Goal: Task Accomplishment & Management: Use online tool/utility

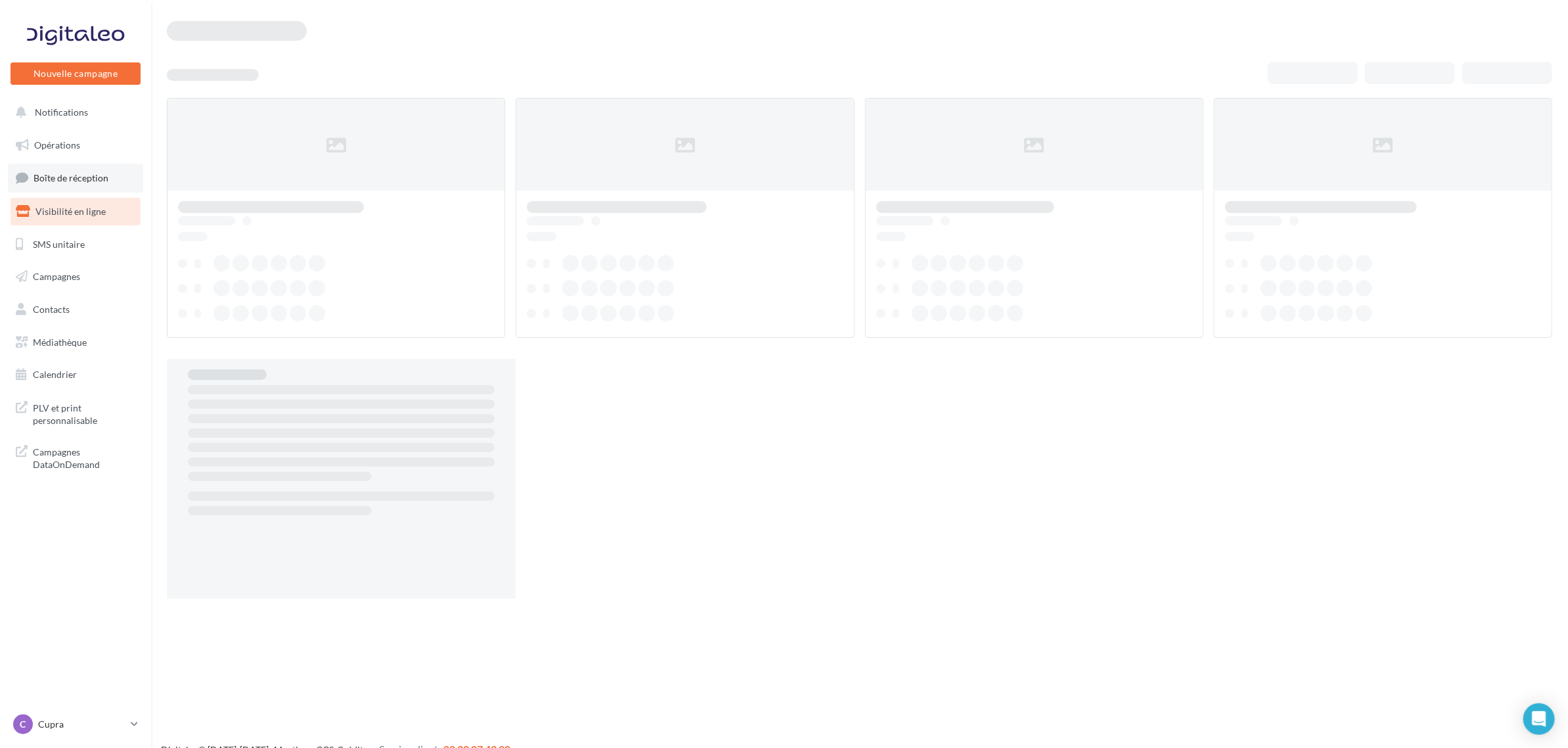
click at [66, 183] on span "Boîte de réception" at bounding box center [71, 178] width 74 height 11
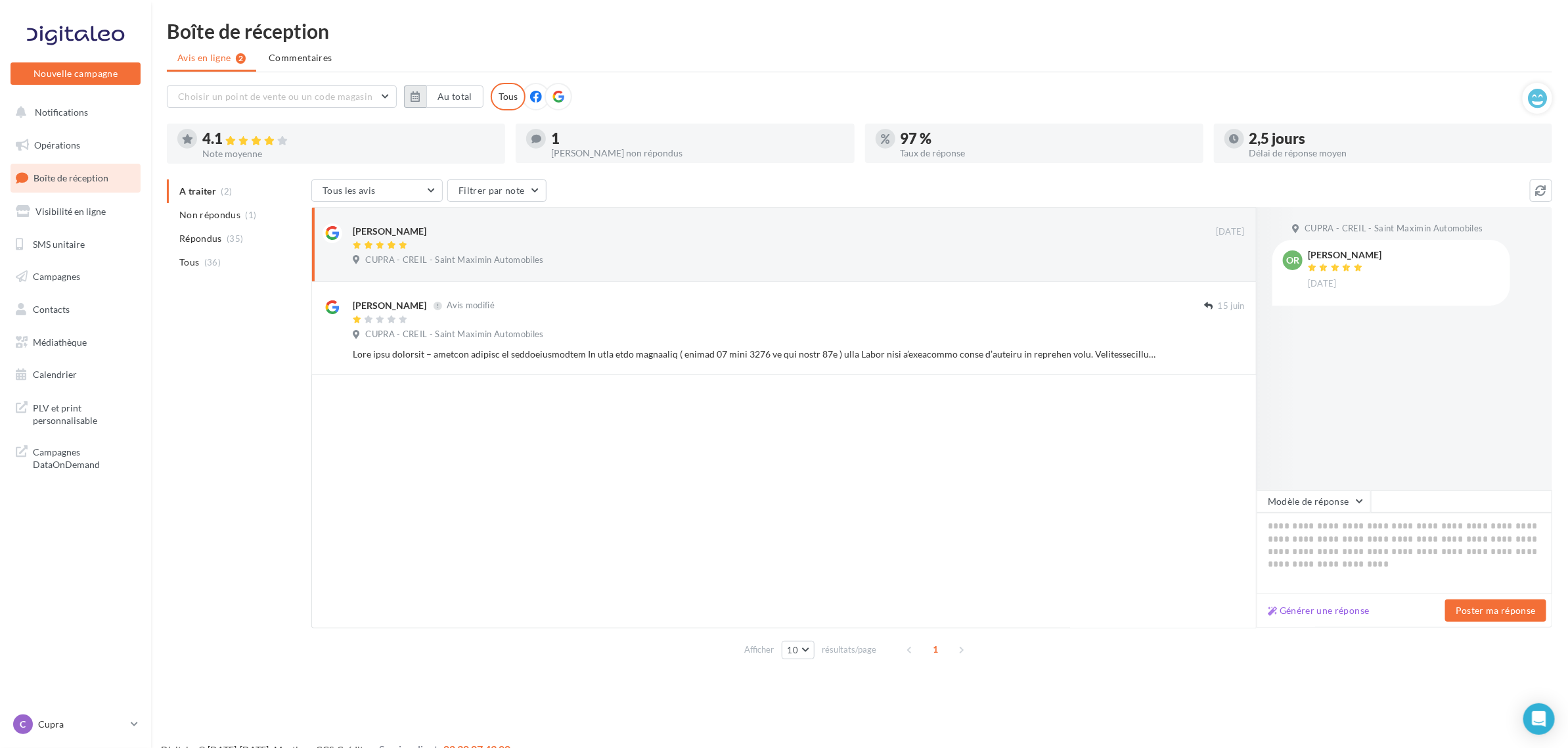
click at [412, 100] on icon "button" at bounding box center [415, 96] width 9 height 10
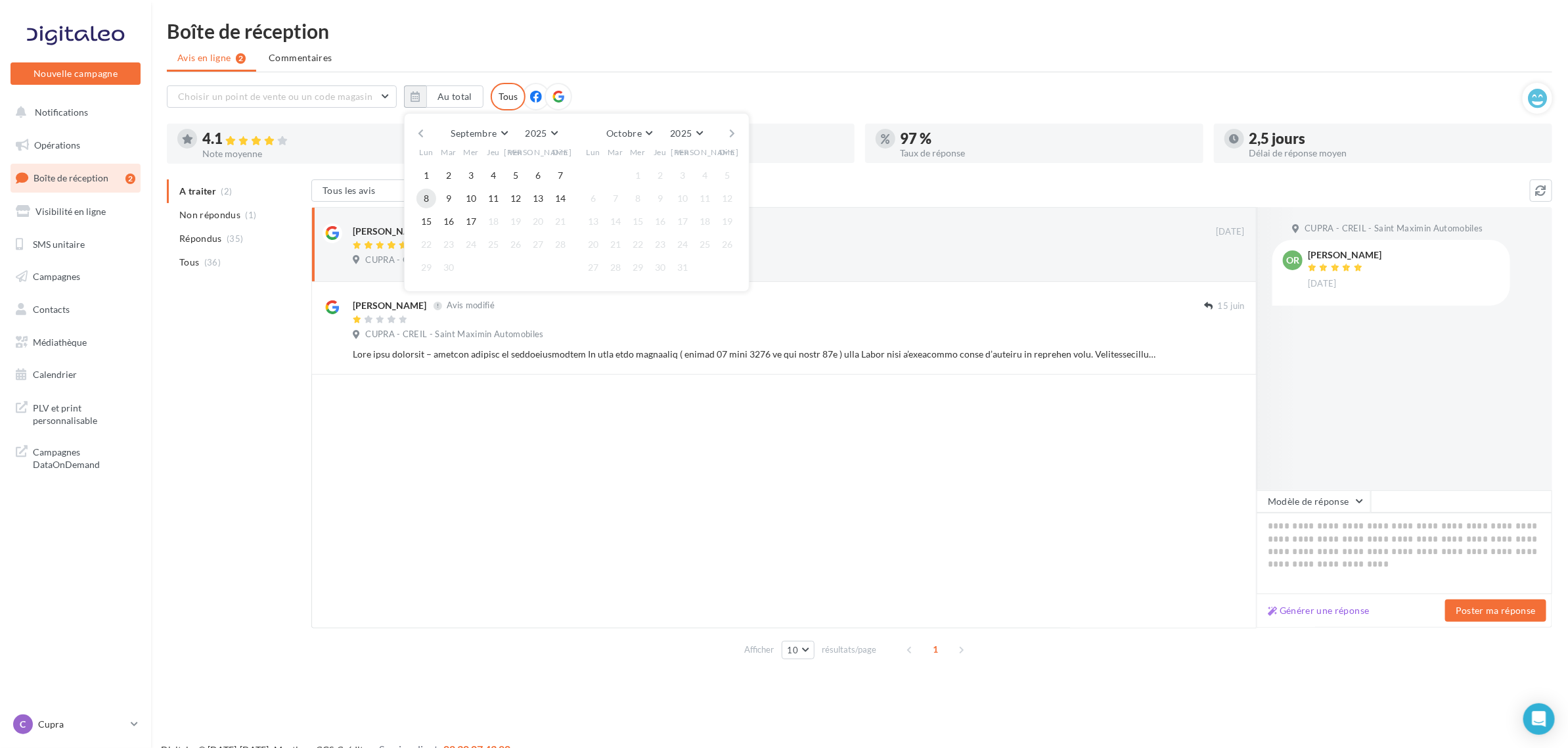
click at [431, 199] on button "8" at bounding box center [426, 198] width 20 height 20
click at [464, 214] on button "17" at bounding box center [471, 221] width 20 height 20
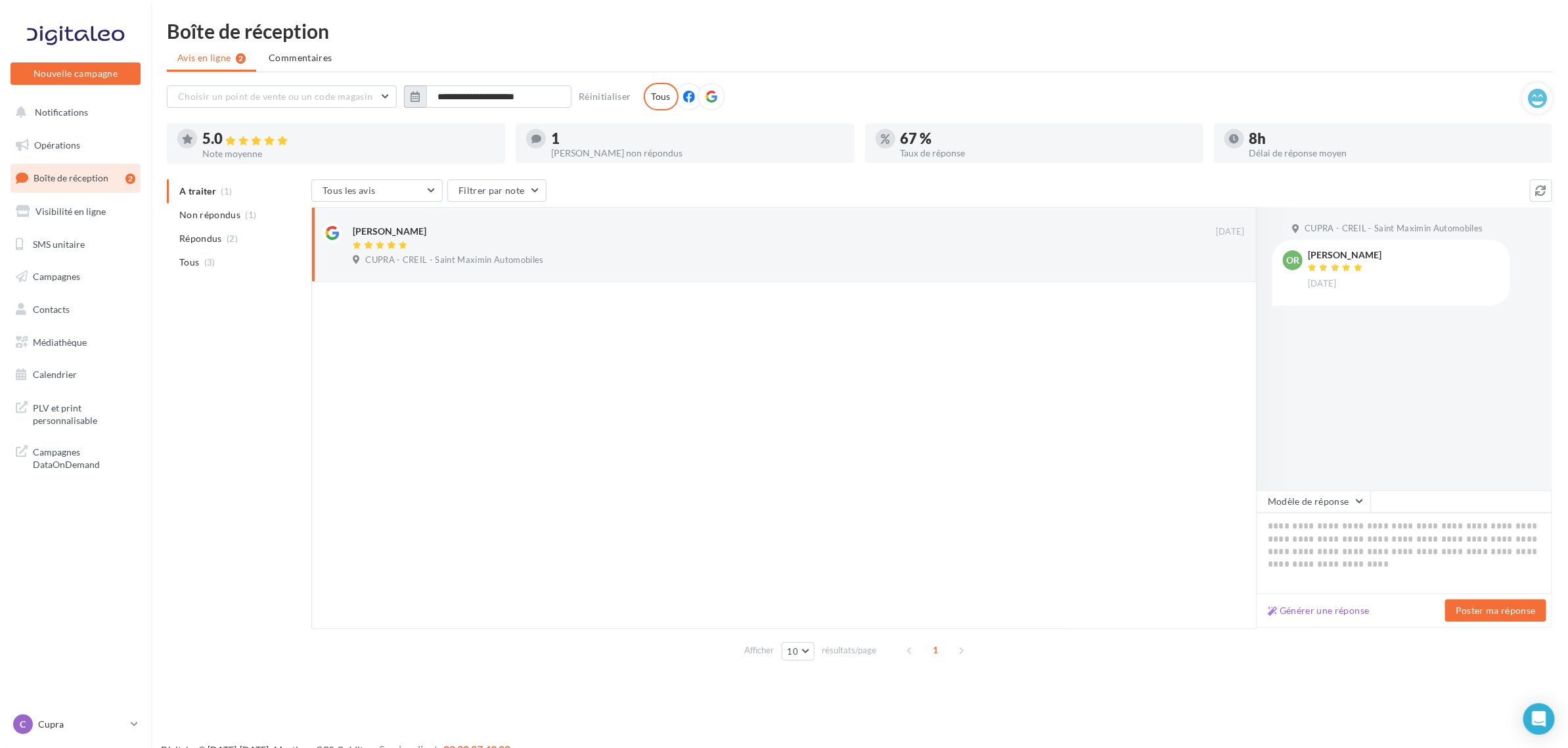
click at [409, 94] on button "button" at bounding box center [415, 97] width 23 height 23
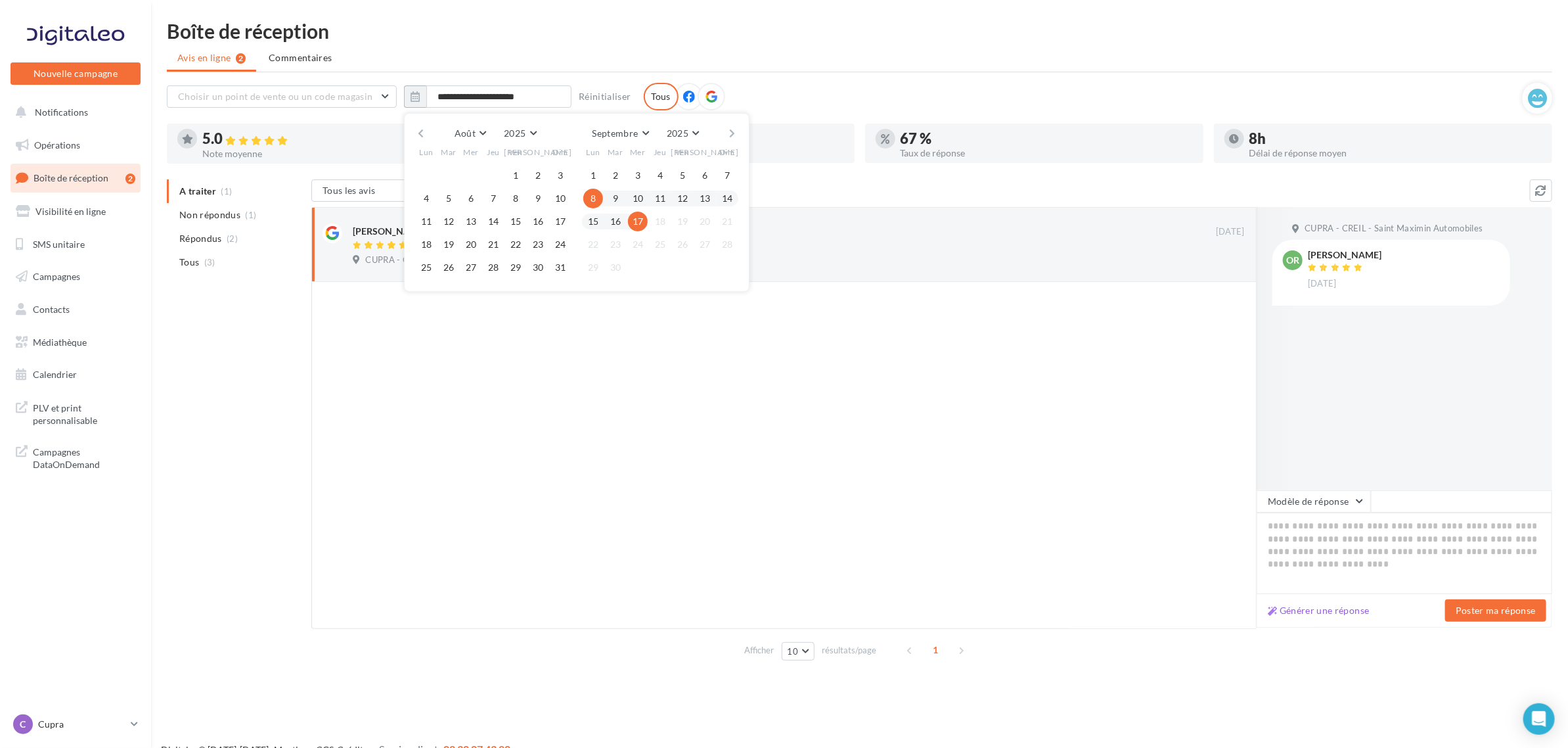
click at [418, 139] on button "button" at bounding box center [421, 134] width 11 height 19
click at [418, 138] on button "button" at bounding box center [421, 134] width 11 height 19
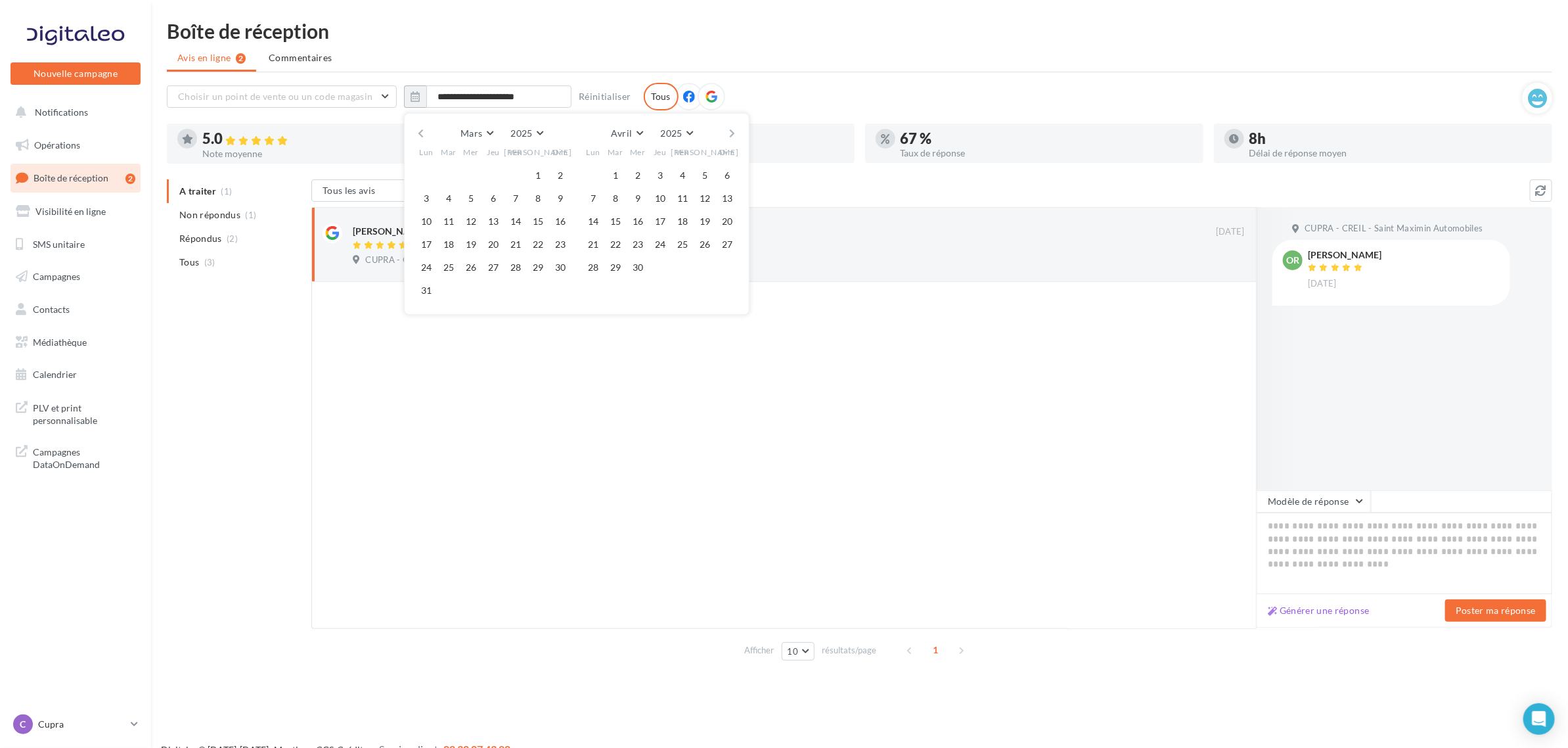
click at [418, 138] on button "button" at bounding box center [421, 134] width 11 height 19
click at [477, 177] on button "1" at bounding box center [471, 175] width 20 height 20
click at [731, 135] on button "button" at bounding box center [733, 134] width 11 height 19
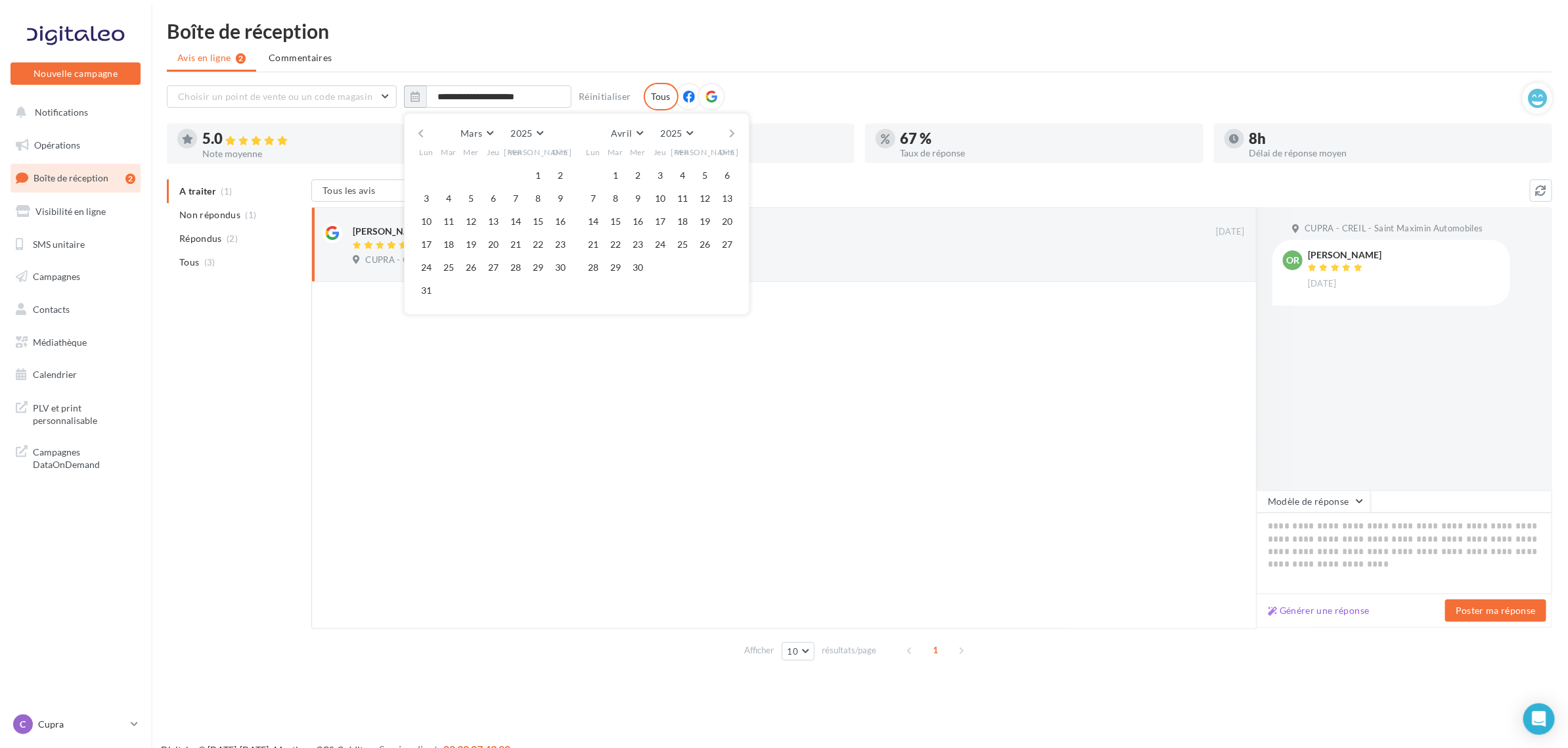
click at [731, 135] on button "button" at bounding box center [733, 134] width 11 height 19
click at [598, 293] on button "30" at bounding box center [592, 290] width 20 height 20
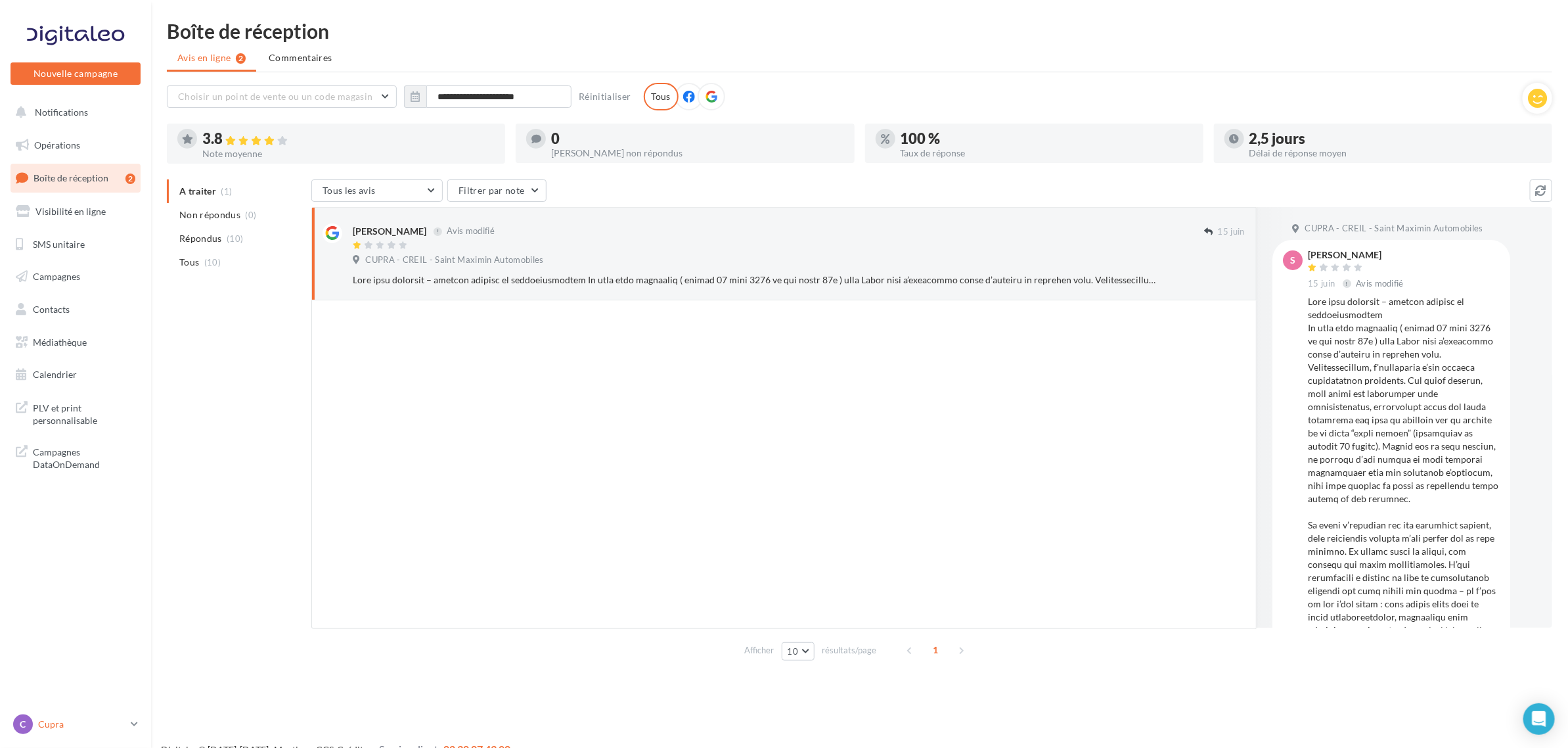
click at [69, 724] on p "Cupra" at bounding box center [81, 724] width 88 height 13
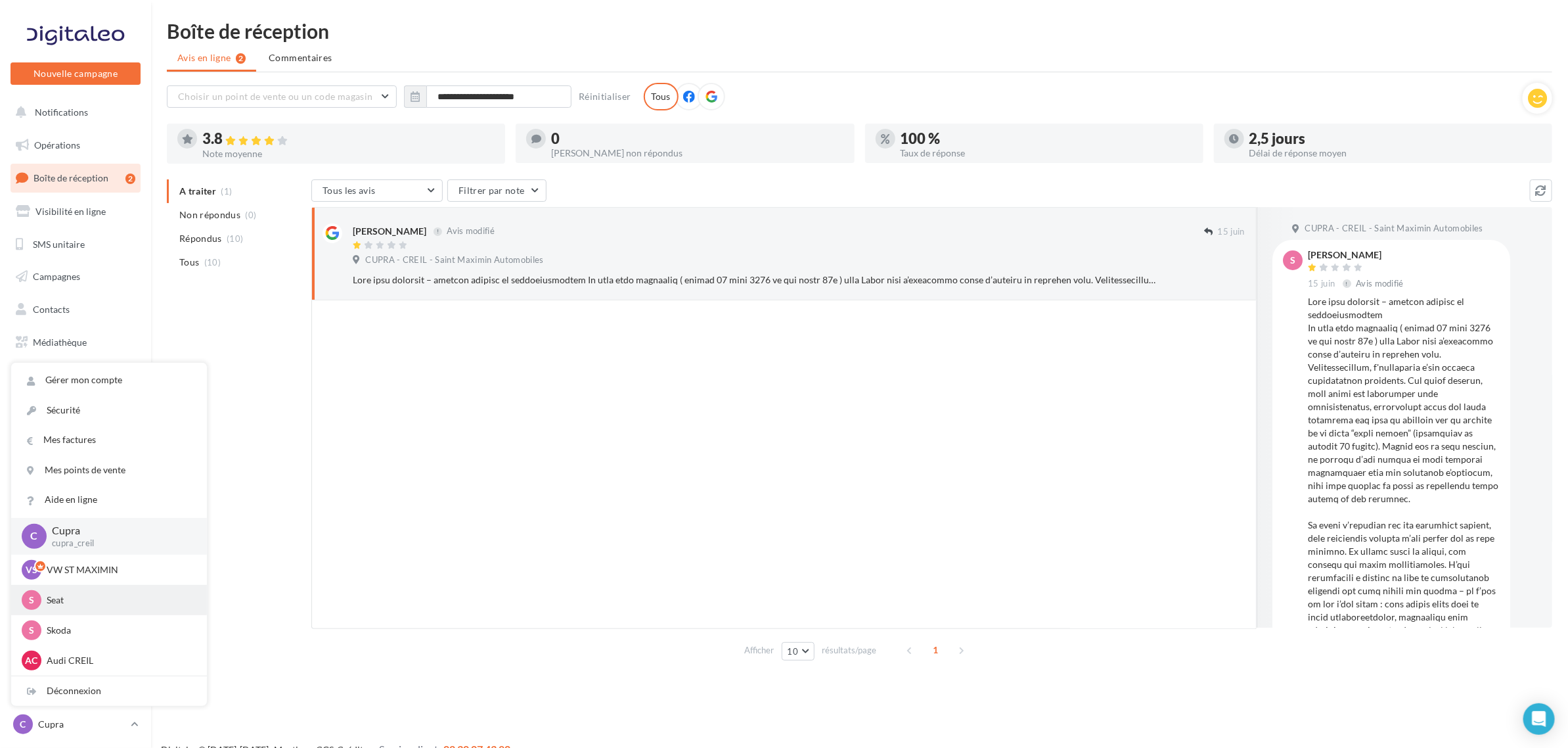
click at [83, 607] on div "S Seat SEAT-ST-MAXIMIN" at bounding box center [108, 599] width 174 height 20
